Goal: Transaction & Acquisition: Download file/media

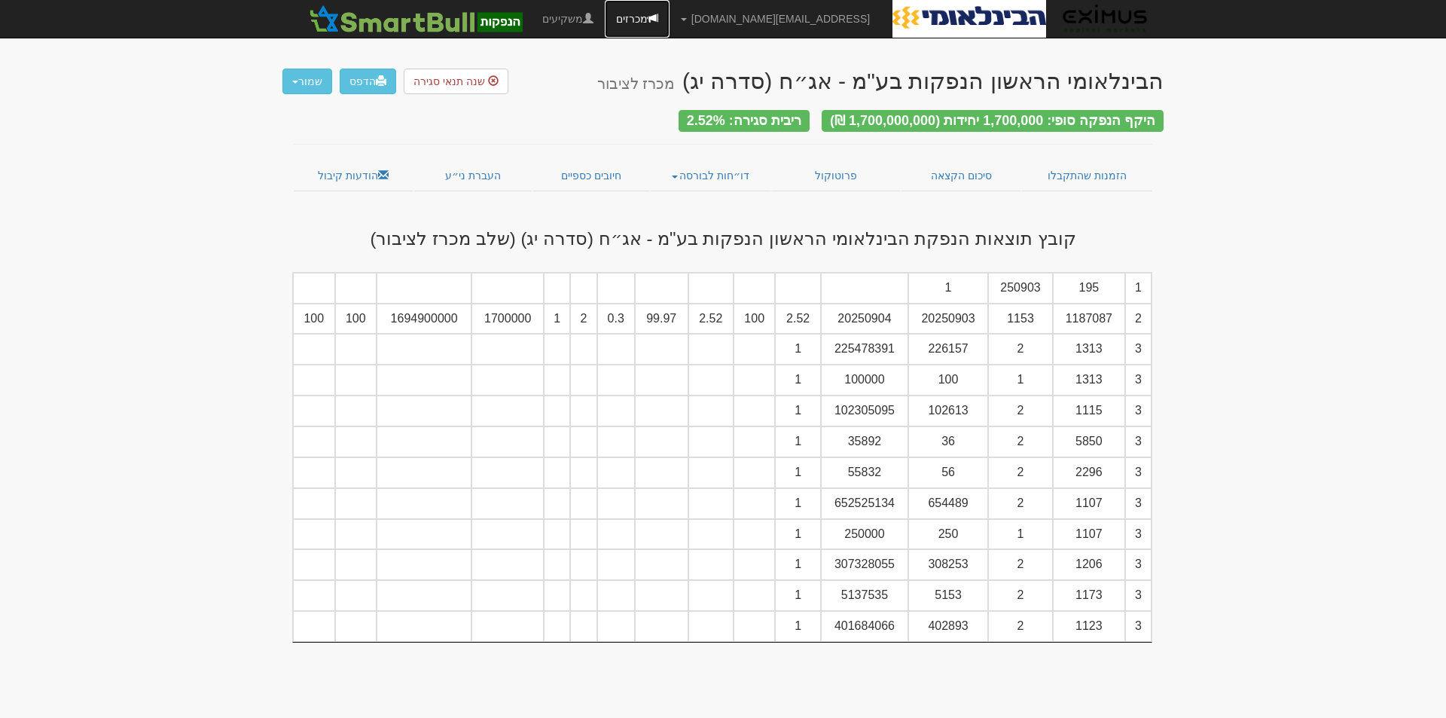
click at [658, 23] on span at bounding box center [653, 18] width 11 height 11
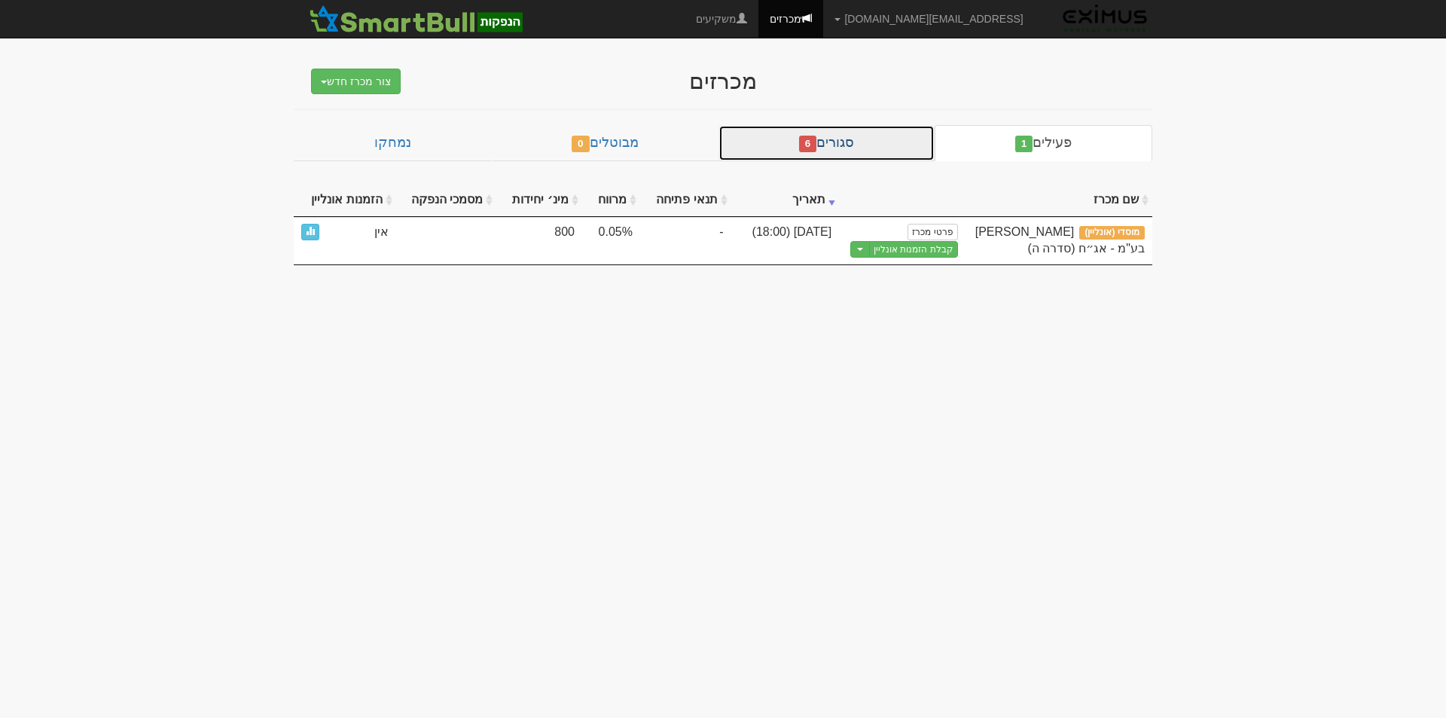
click at [828, 143] on link "סגורים 6" at bounding box center [826, 143] width 216 height 36
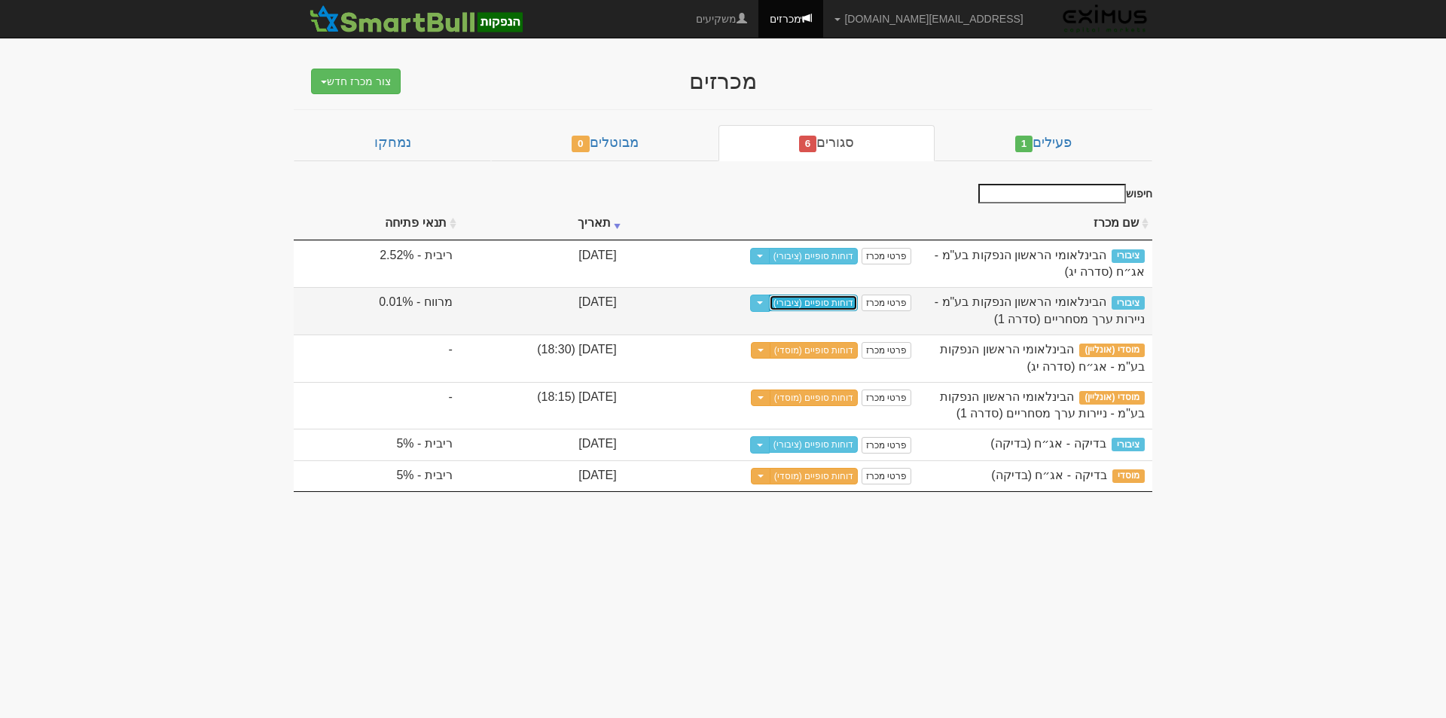
click at [820, 302] on link "דוחות סופיים (ציבורי)" at bounding box center [814, 302] width 90 height 17
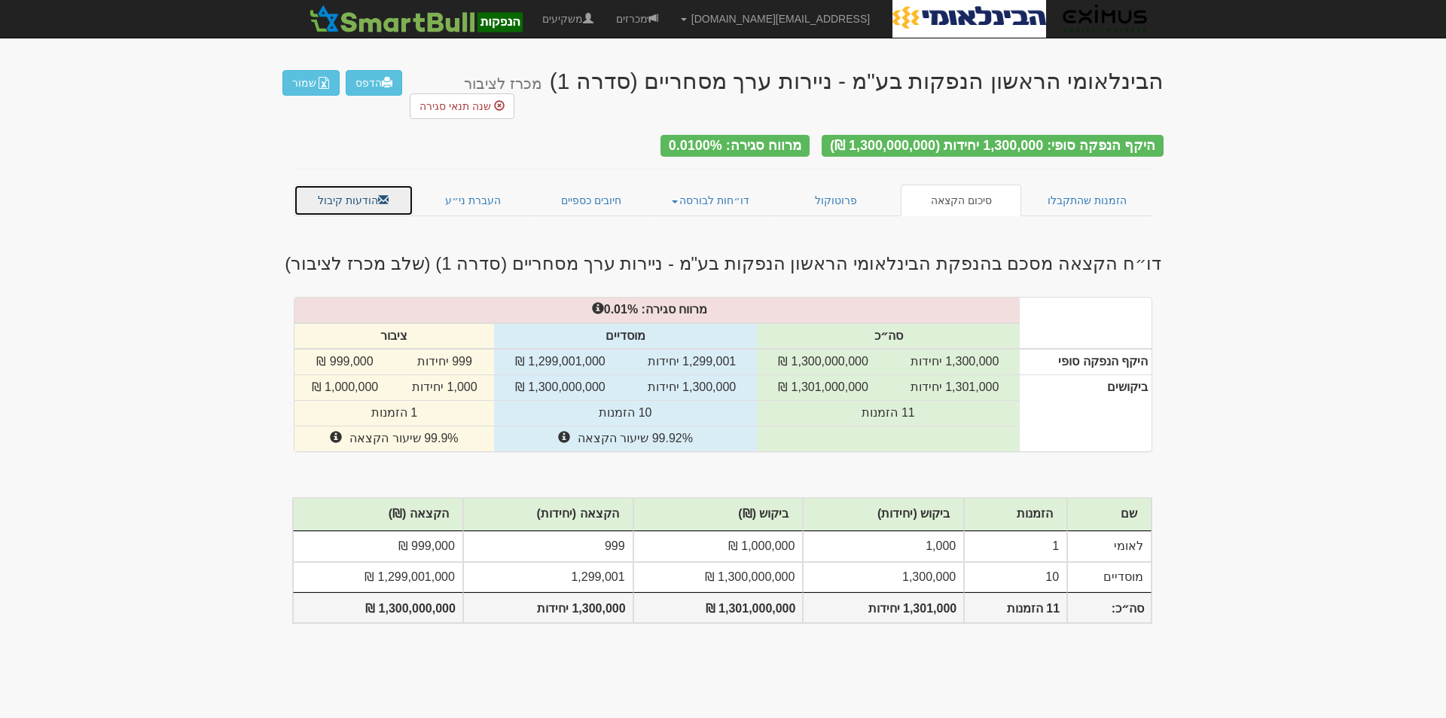
click at [336, 184] on link "הודעות קיבול" at bounding box center [354, 200] width 120 height 32
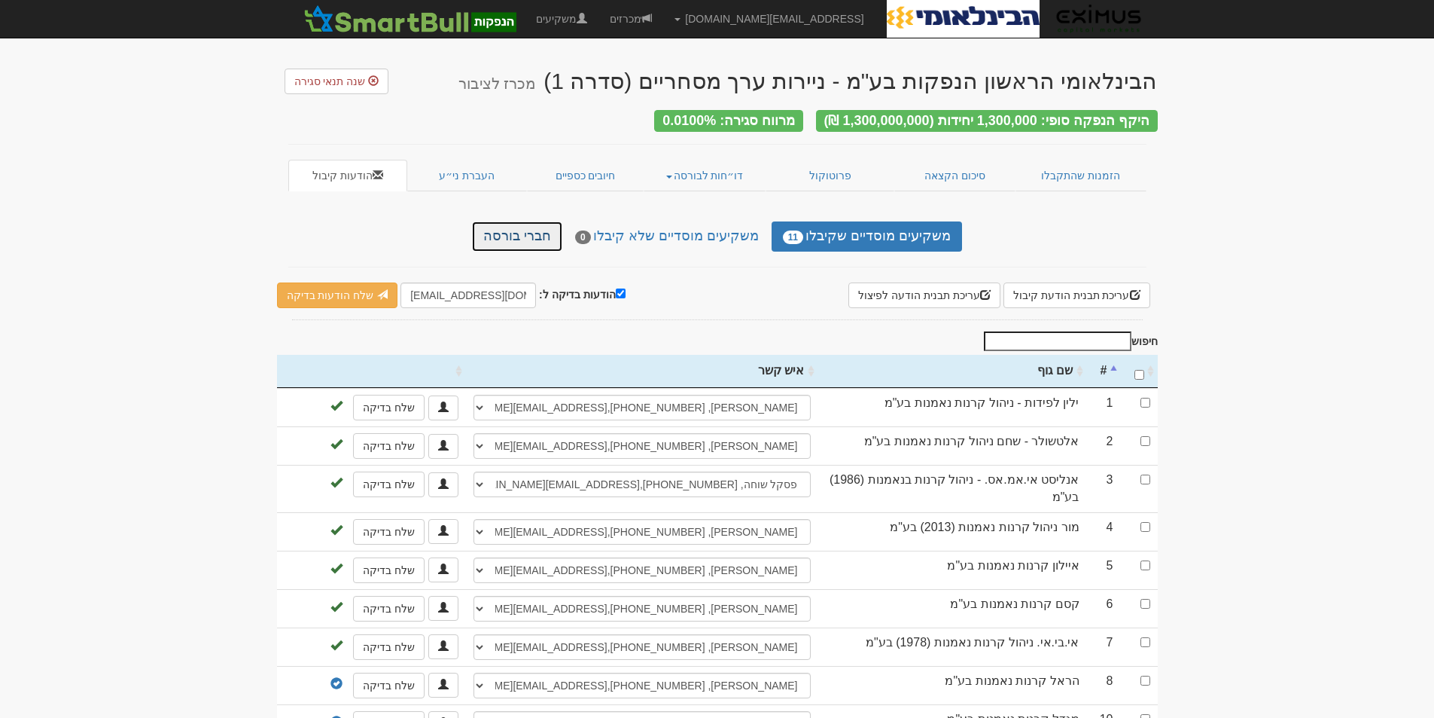
click at [528, 222] on link "חברי בורסה" at bounding box center [517, 236] width 90 height 30
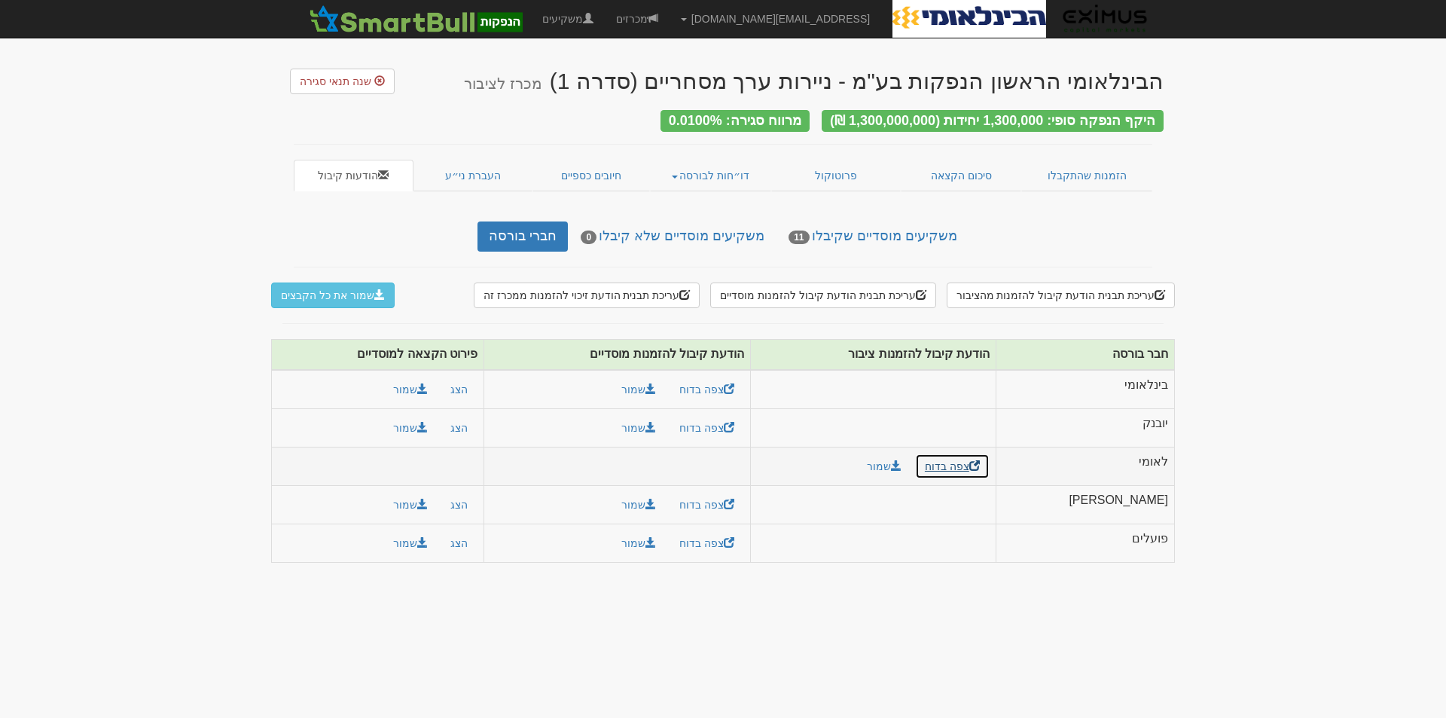
click at [989, 458] on link "צפה בדוח" at bounding box center [952, 466] width 75 height 26
click at [737, 381] on link "צפה בדוח" at bounding box center [706, 389] width 75 height 26
click at [744, 378] on link "צפה בדוח" at bounding box center [706, 389] width 75 height 26
click at [989, 463] on link "צפה בדוח" at bounding box center [952, 466] width 75 height 26
click at [352, 285] on button "שמור את כל הקבצים" at bounding box center [332, 295] width 123 height 26
